Goal: Task Accomplishment & Management: Use online tool/utility

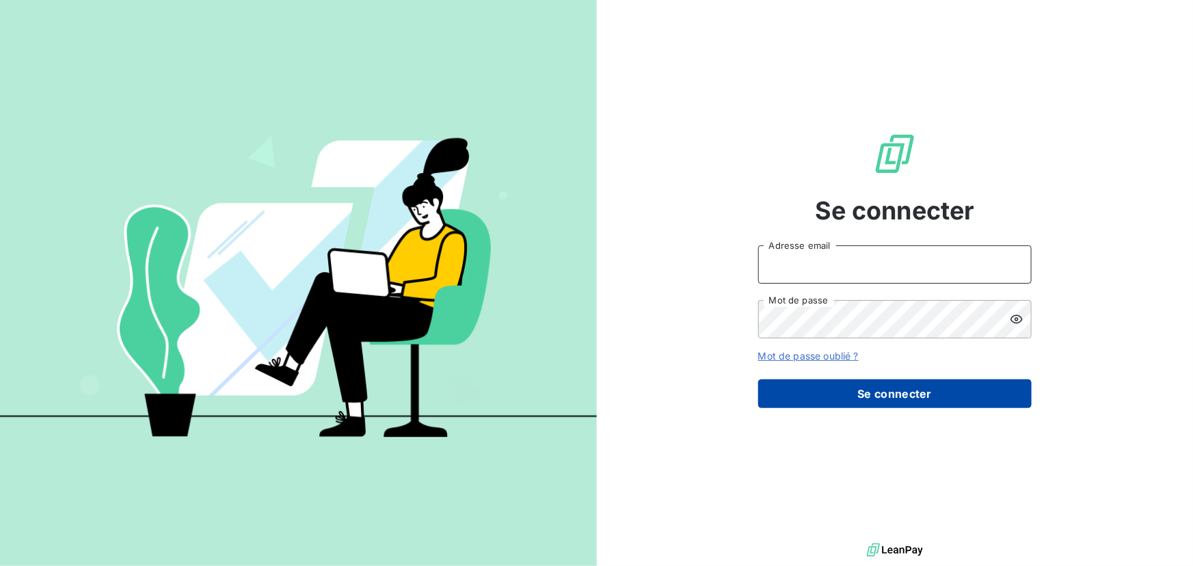
type input "[EMAIL_ADDRESS][DOMAIN_NAME]"
click at [836, 397] on button "Se connecter" at bounding box center [895, 394] width 274 height 29
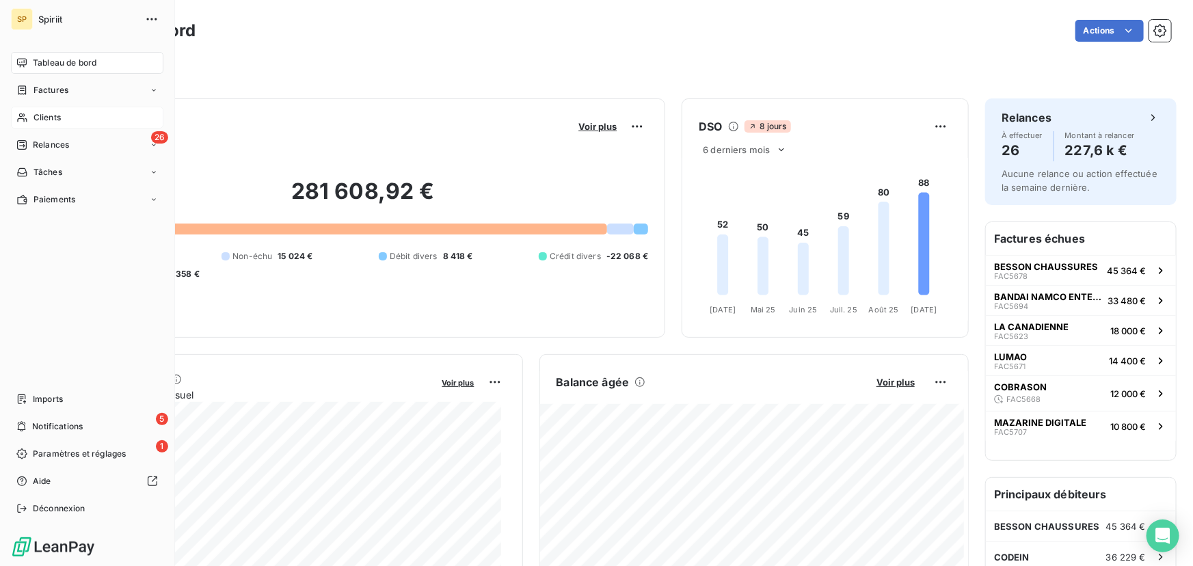
click at [36, 110] on div "Clients" at bounding box center [87, 118] width 152 height 22
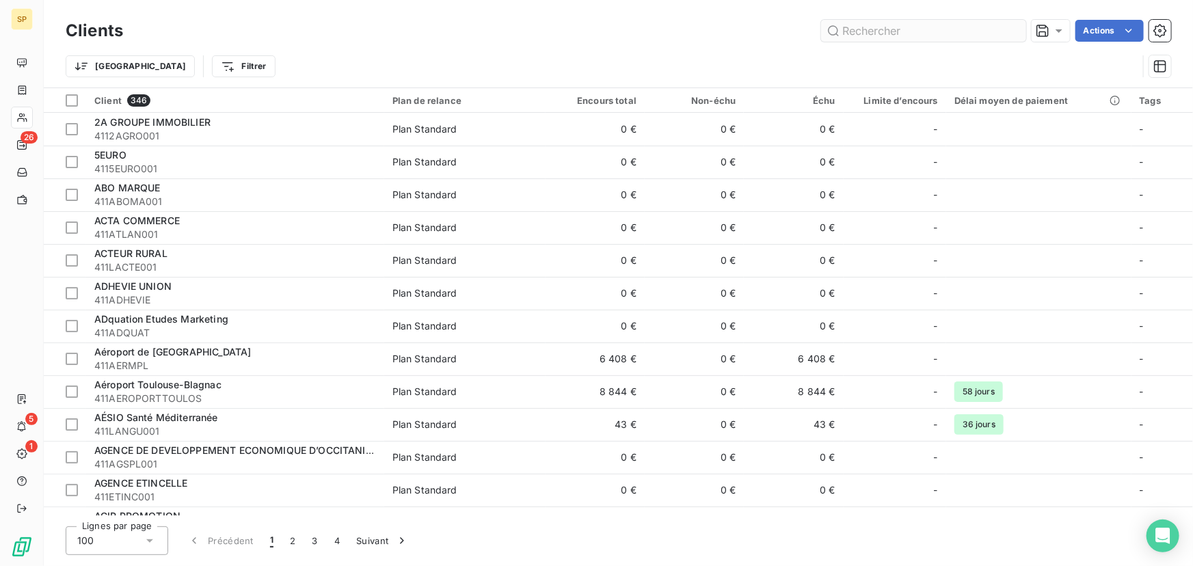
click at [866, 27] on input "text" at bounding box center [923, 31] width 205 height 22
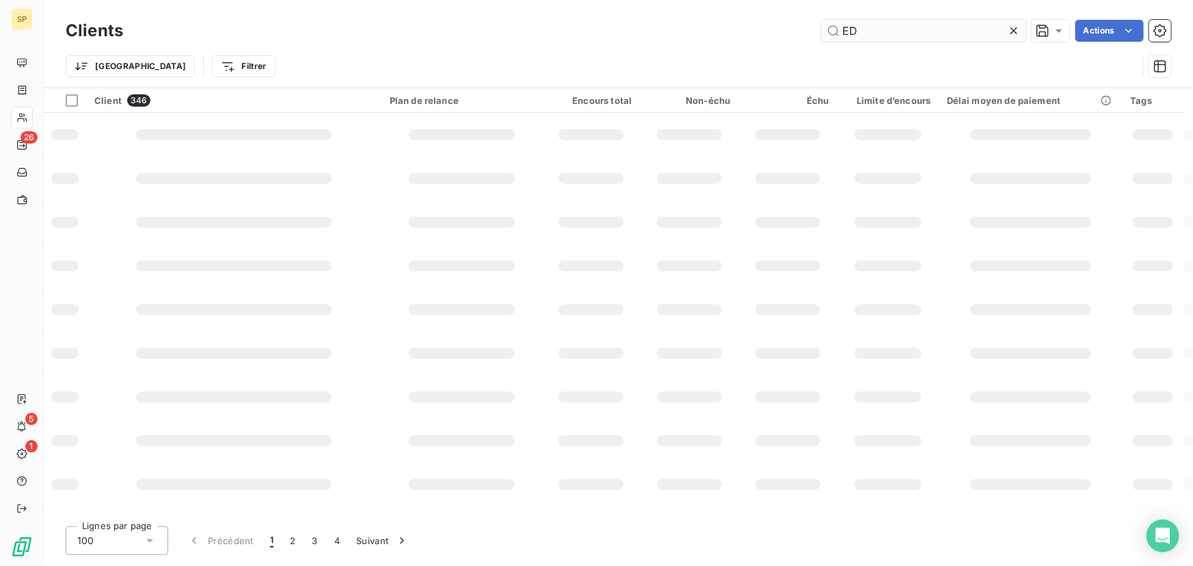
type input "EDU"
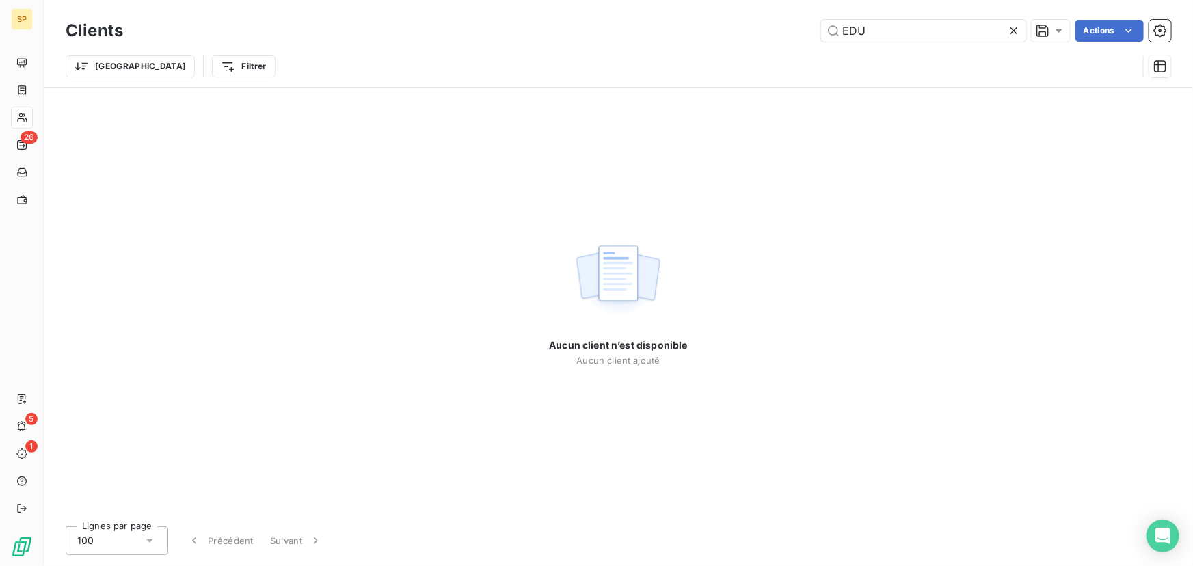
drag, startPoint x: 887, startPoint y: 34, endPoint x: 808, endPoint y: 34, distance: 79.3
click at [808, 34] on div "EDU Actions" at bounding box center [655, 31] width 1032 height 22
